Goal: Find contact information

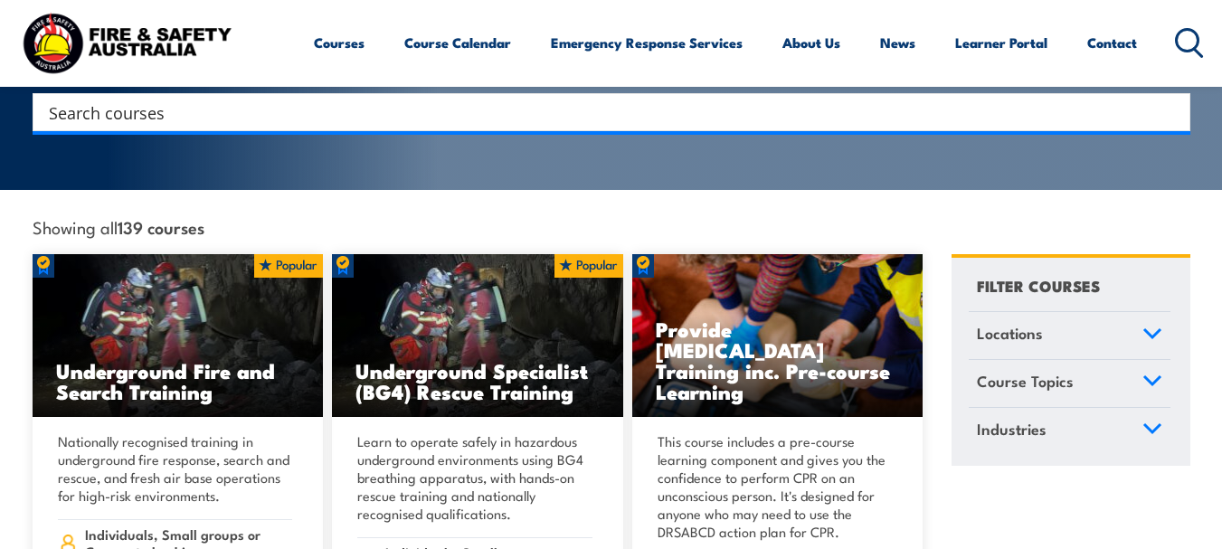
scroll to position [427, 0]
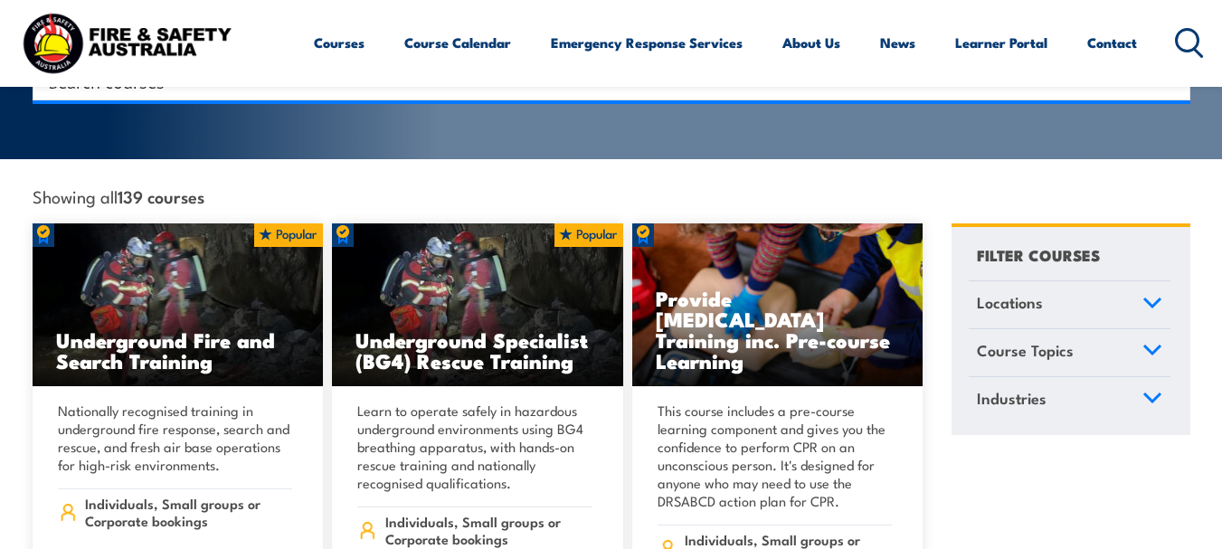
click at [1075, 347] on link "Course Topics" at bounding box center [1070, 352] width 202 height 47
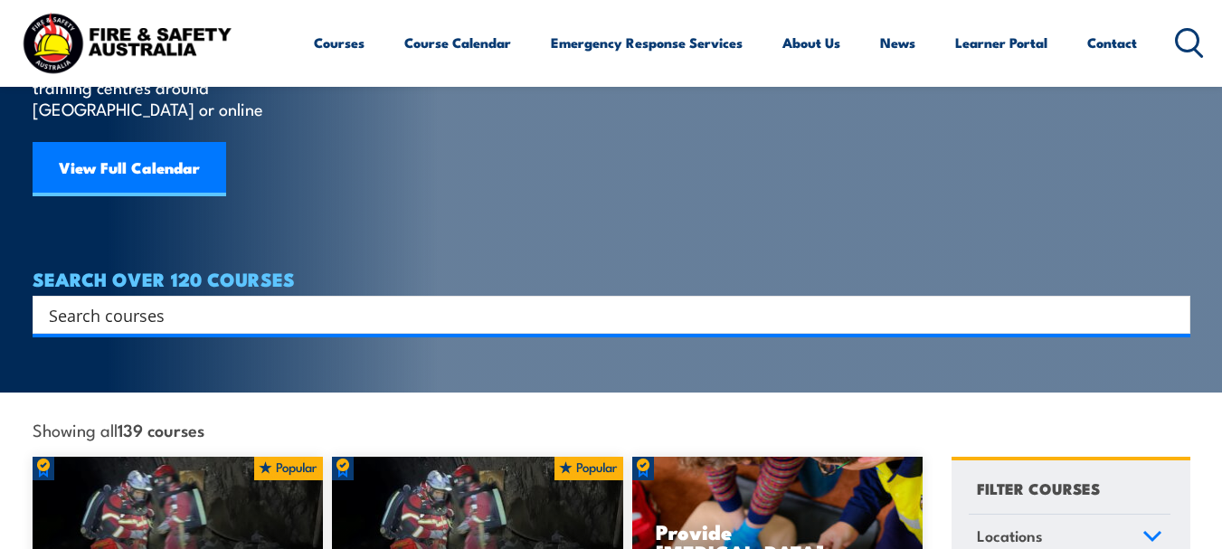
scroll to position [0, 0]
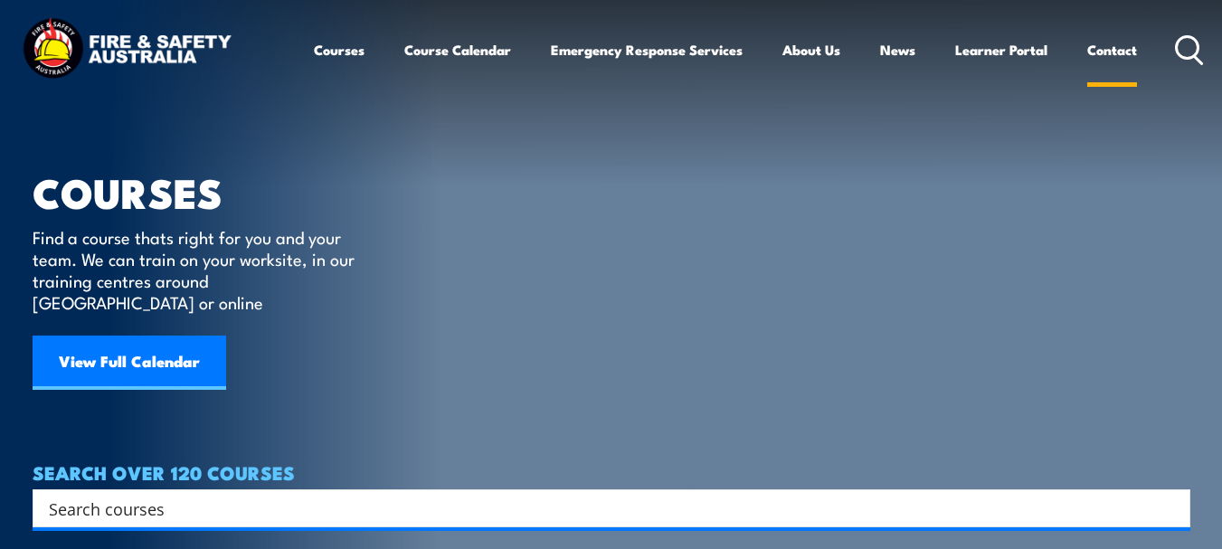
click at [1098, 57] on link "Contact" at bounding box center [1113, 49] width 50 height 43
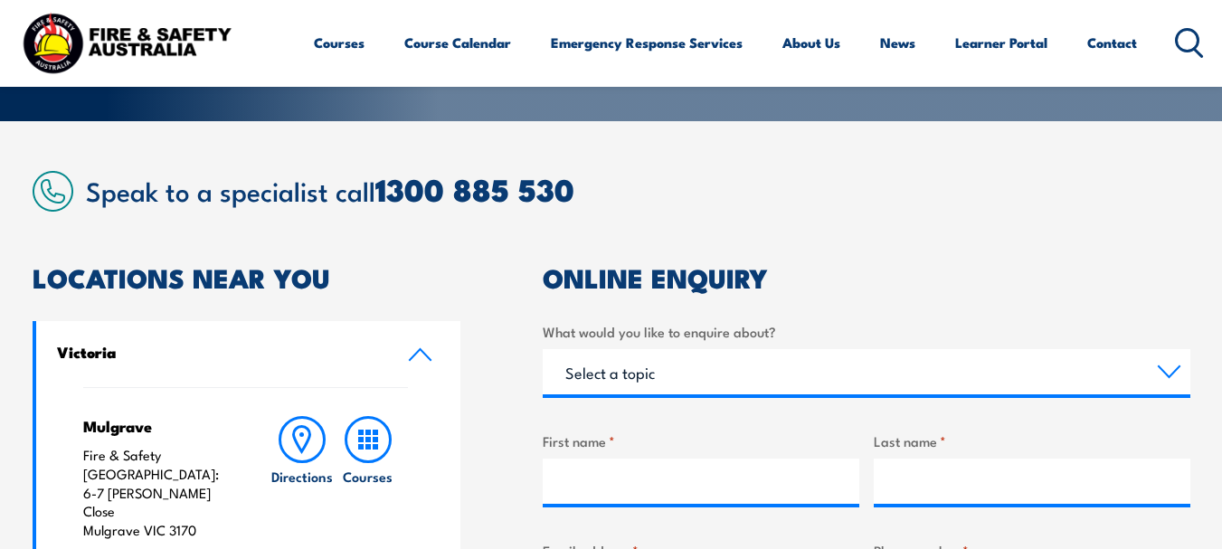
scroll to position [297, 0]
